Goal: Check status: Check status

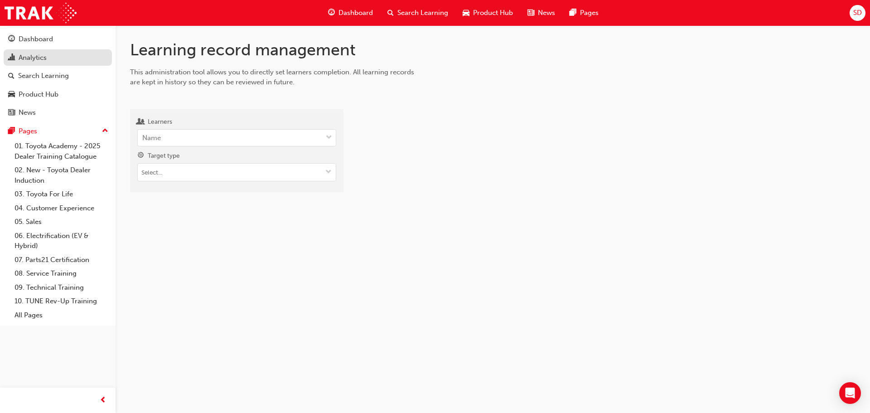
click at [39, 55] on div "Analytics" at bounding box center [33, 58] width 28 height 10
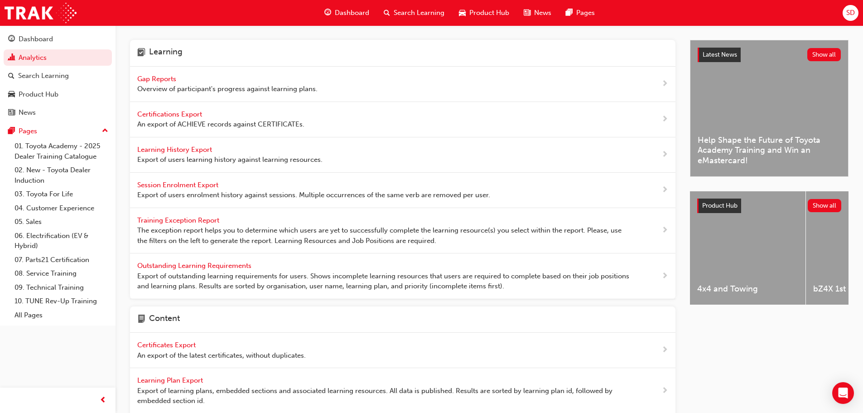
click at [178, 68] on div "Gap Reports Overview of participant's progress against learning plans." at bounding box center [402, 84] width 545 height 35
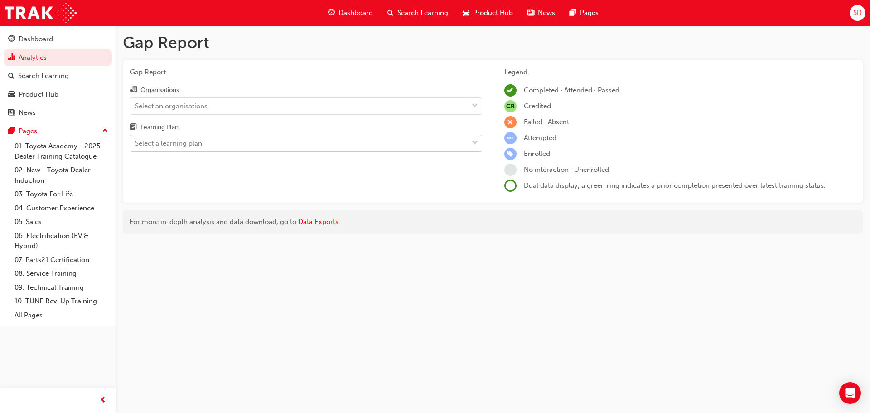
click at [261, 140] on div "Select a learning plan" at bounding box center [299, 143] width 338 height 16
click at [136, 140] on input "Learning Plan Select a learning plan" at bounding box center [135, 143] width 1 height 8
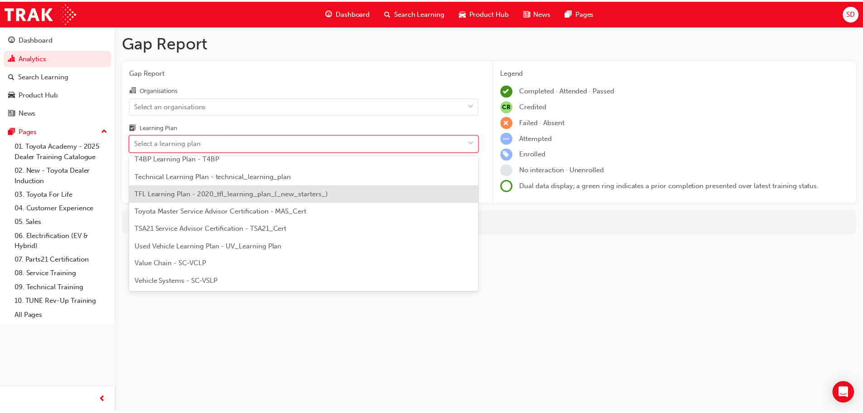
scroll to position [119, 0]
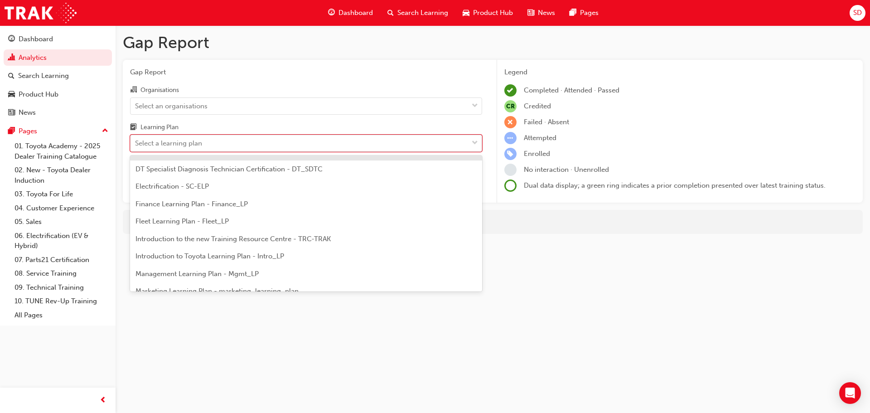
click at [175, 146] on div "Select a learning plan" at bounding box center [168, 143] width 67 height 10
click at [136, 146] on input "Learning Plan option Customer Relationships Learning Plan - CusRel_LP focused, …" at bounding box center [135, 143] width 1 height 8
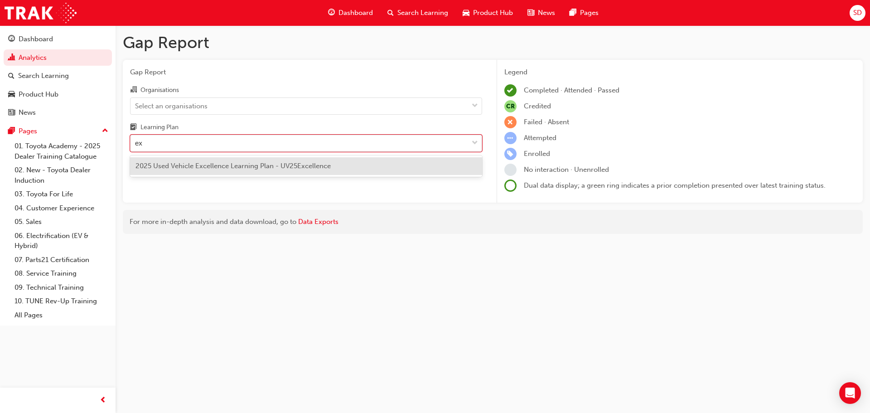
type input "exc"
click at [187, 157] on div "2025 Used Vehicle Excellence Learning Plan - UV25Excellence" at bounding box center [306, 165] width 352 height 21
click at [188, 159] on div "2025 Used Vehicle Excellence Learning Plan - UV25Excellence" at bounding box center [306, 166] width 352 height 18
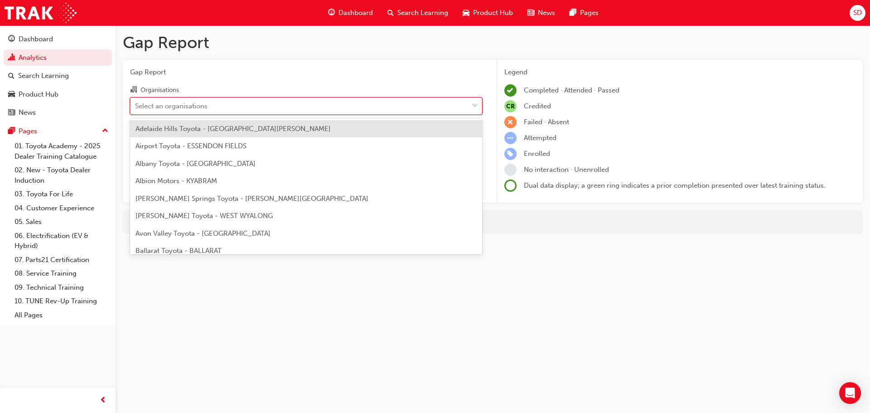
click at [234, 108] on div "Select an organisations" at bounding box center [299, 106] width 338 height 16
click at [136, 108] on input "Organisations option Adelaide Hills Toyota - [GEOGRAPHIC_DATA][PERSON_NAME] foc…" at bounding box center [135, 105] width 1 height 8
click at [259, 131] on span "Adelaide Hills Toyota - [GEOGRAPHIC_DATA][PERSON_NAME]" at bounding box center [232, 129] width 195 height 8
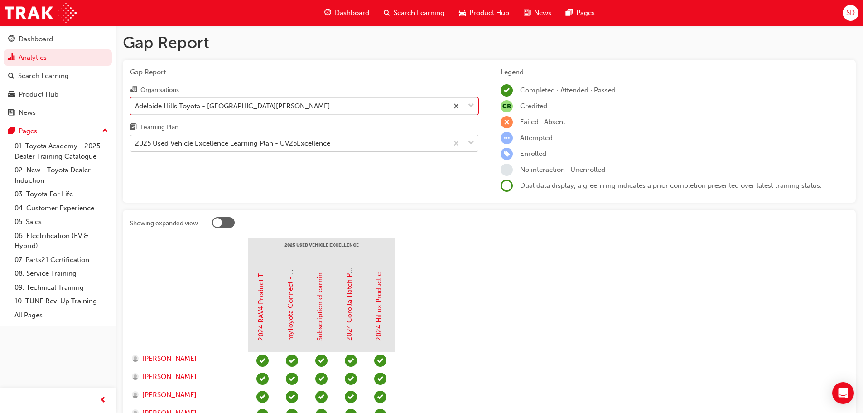
click at [226, 144] on div "2025 Used Vehicle Excellence Learning Plan - UV25Excellence" at bounding box center [232, 143] width 195 height 10
click at [136, 144] on input "Learning Plan 2025 Used Vehicle Excellence Learning Plan - UV25Excellence" at bounding box center [135, 143] width 1 height 8
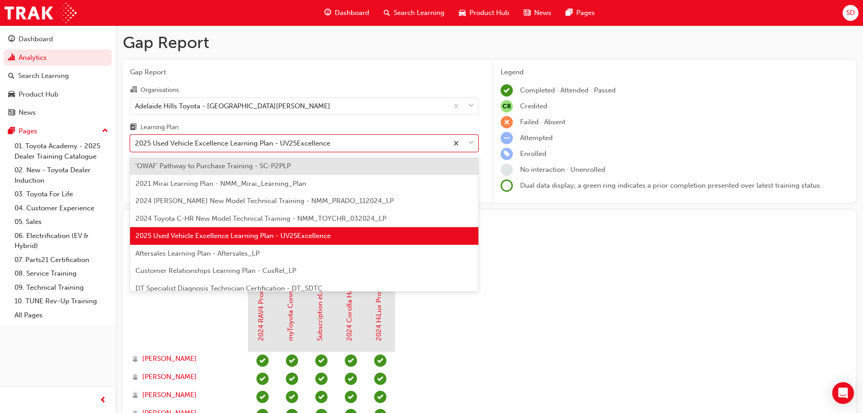
click at [328, 167] on div "'OWAF' Pathway to Purchase Training - SC-P2PLP" at bounding box center [304, 166] width 348 height 18
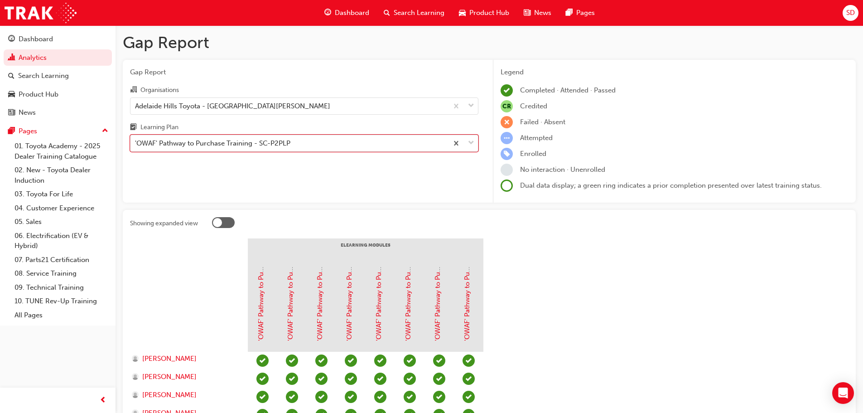
click at [284, 146] on div "'OWAF' Pathway to Purchase Training - SC-P2PLP" at bounding box center [212, 143] width 155 height 10
click at [136, 146] on input "Learning Plan option 'OWAF' Pathway to Purchase Training - SC-P2PLP, selected. …" at bounding box center [135, 143] width 1 height 8
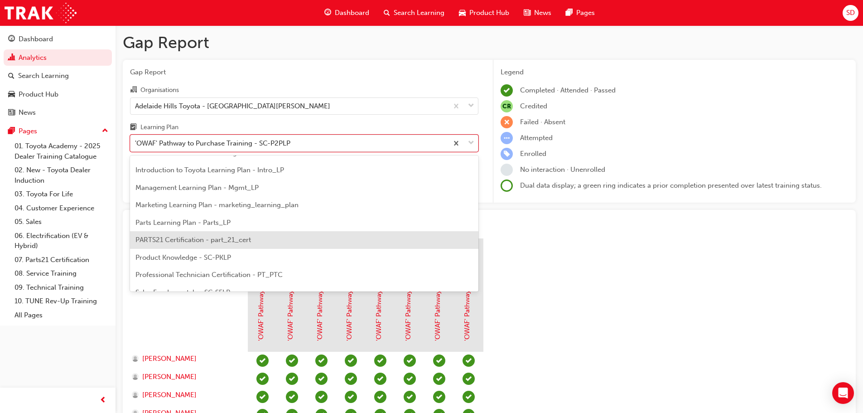
scroll to position [227, 0]
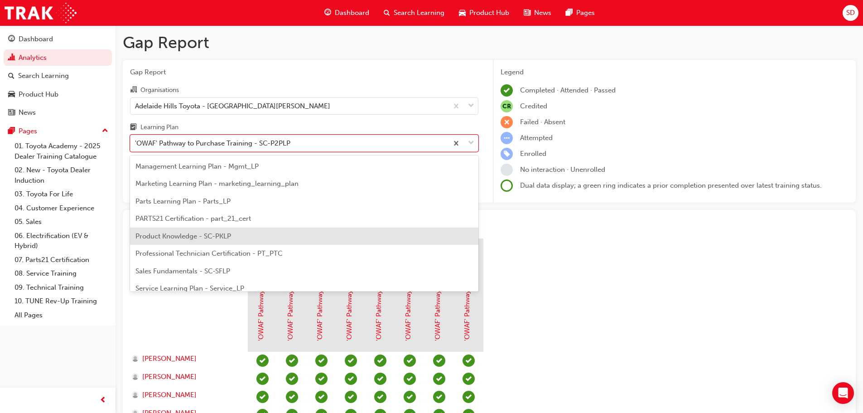
click at [268, 238] on div "Product Knowledge - SC-PKLP" at bounding box center [304, 236] width 348 height 18
